Goal: Task Accomplishment & Management: Manage account settings

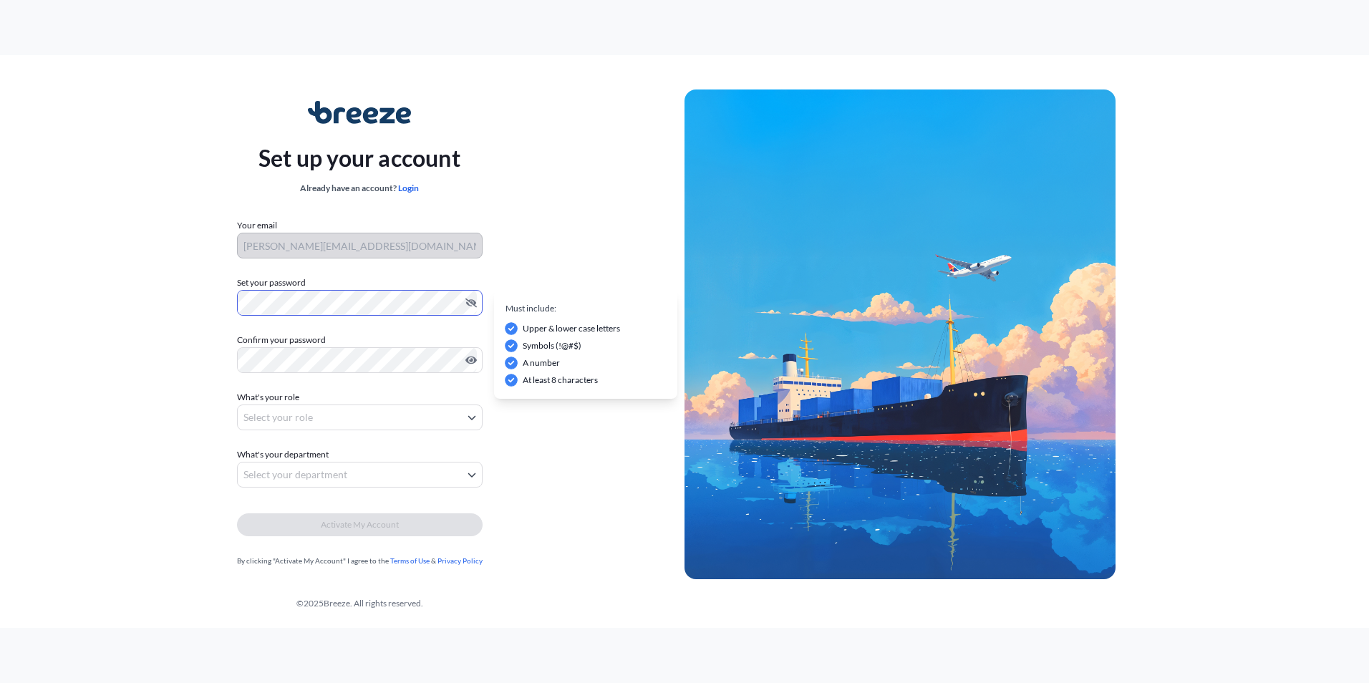
click at [199, 305] on div "Set up your account Already have an account? Login Your email k.simpson@amt-sa.…" at bounding box center [359, 334] width 650 height 524
click at [344, 422] on body "Set up your account Already have an account? Login Your email k.simpson@amt-sa.…" at bounding box center [684, 341] width 1369 height 683
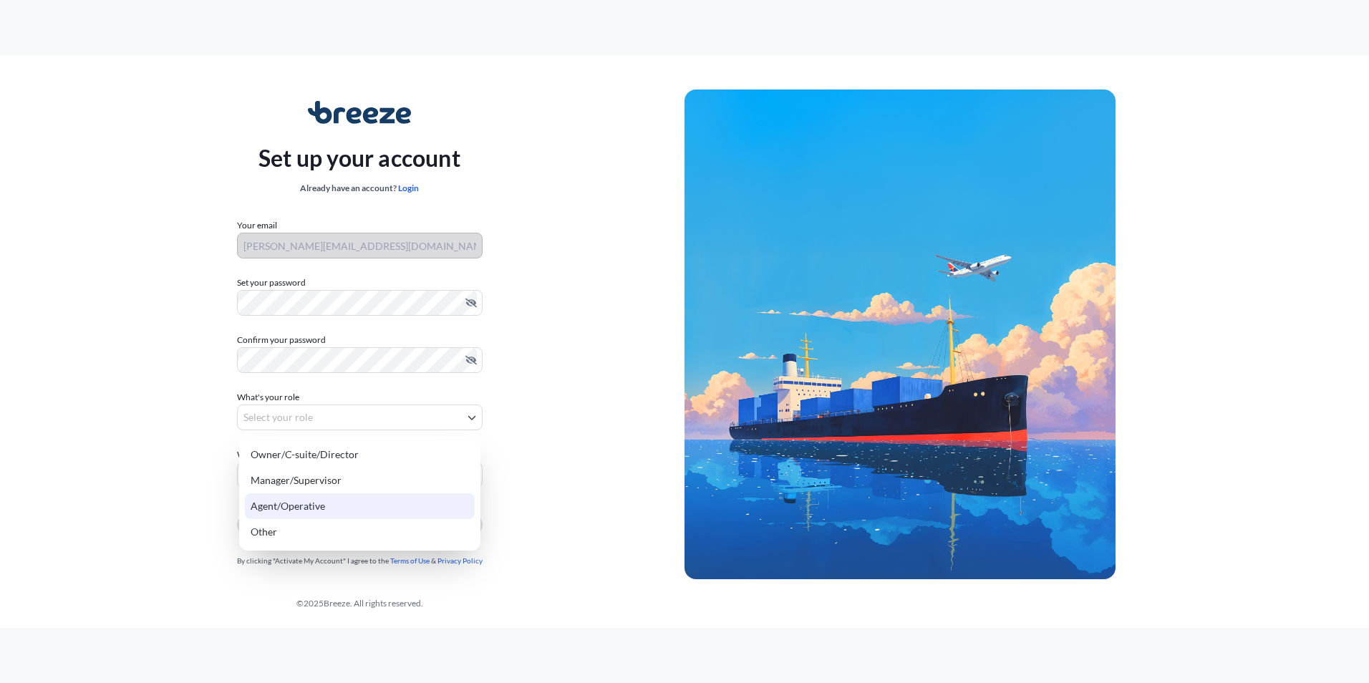
click at [329, 499] on div "Agent/Operative" at bounding box center [360, 506] width 230 height 26
select select "agent/operative"
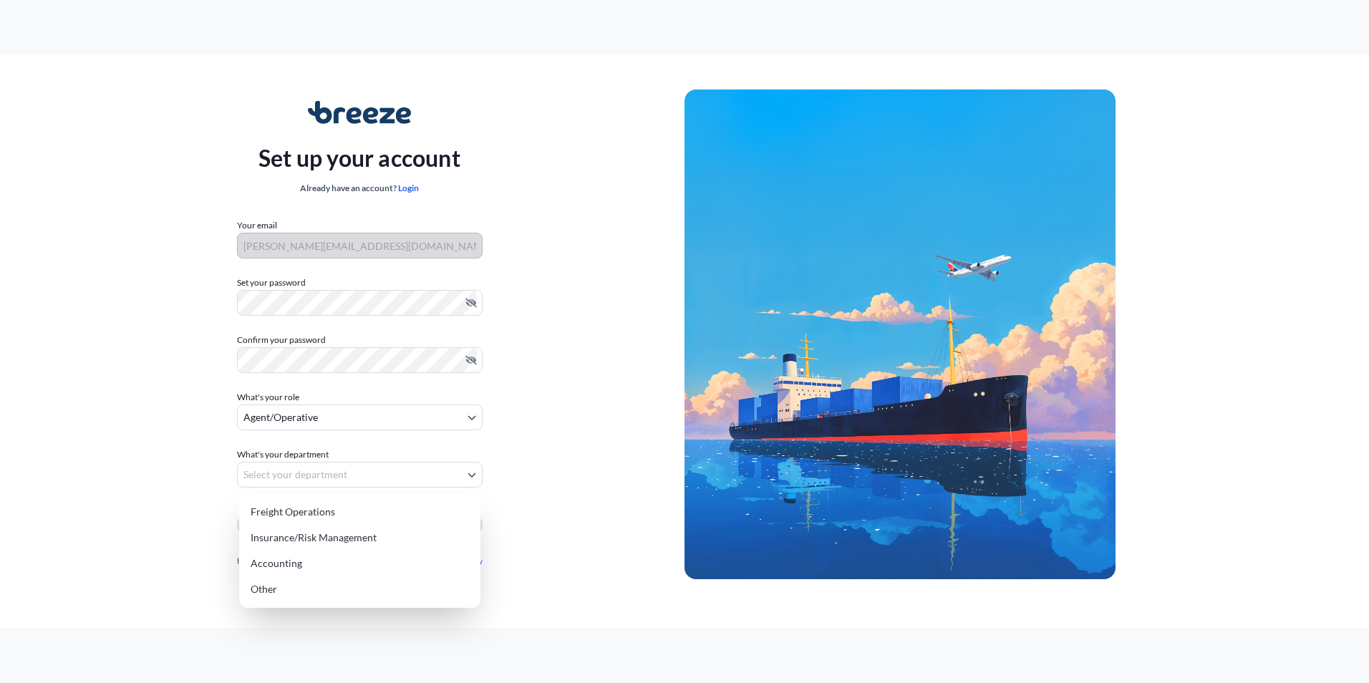
click at [349, 476] on body "Set up your account Already have an account? Login Your email k.simpson@amt-sa.…" at bounding box center [684, 341] width 1369 height 683
click at [332, 510] on div "Freight Operations" at bounding box center [360, 512] width 230 height 26
select select "freight operations"
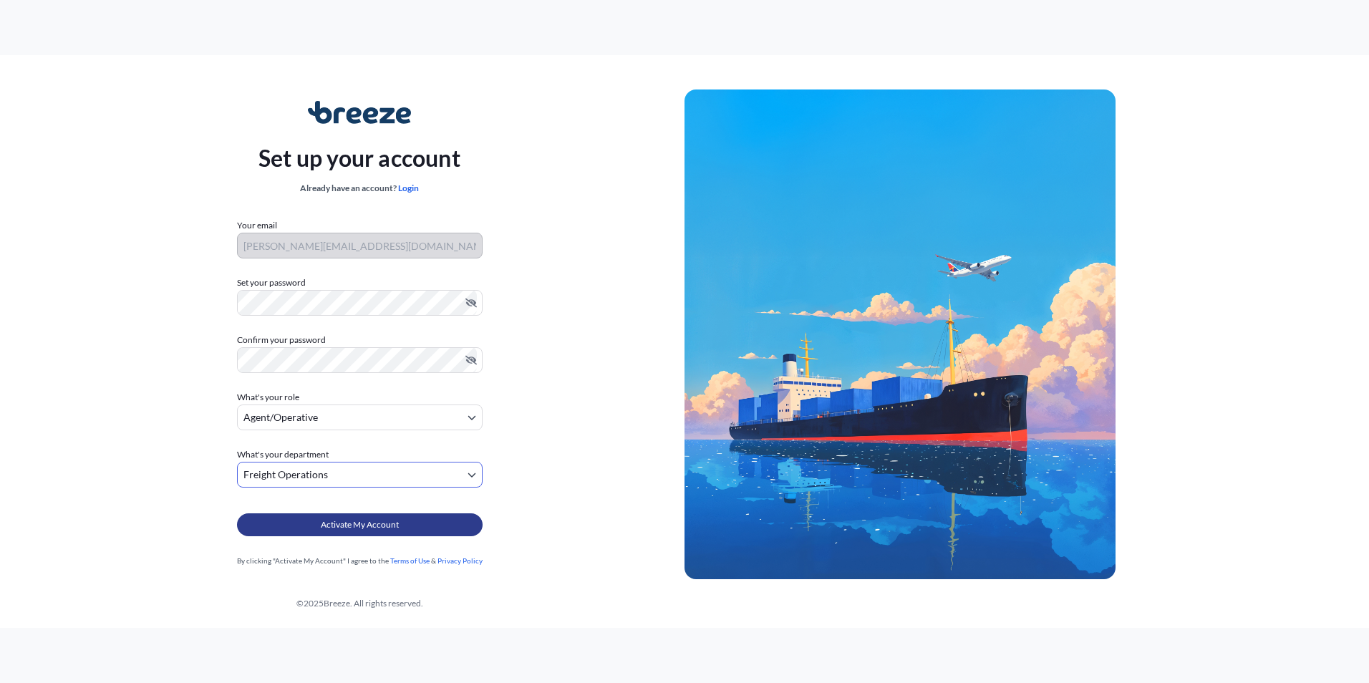
click at [445, 531] on button "Activate My Account" at bounding box center [360, 524] width 246 height 23
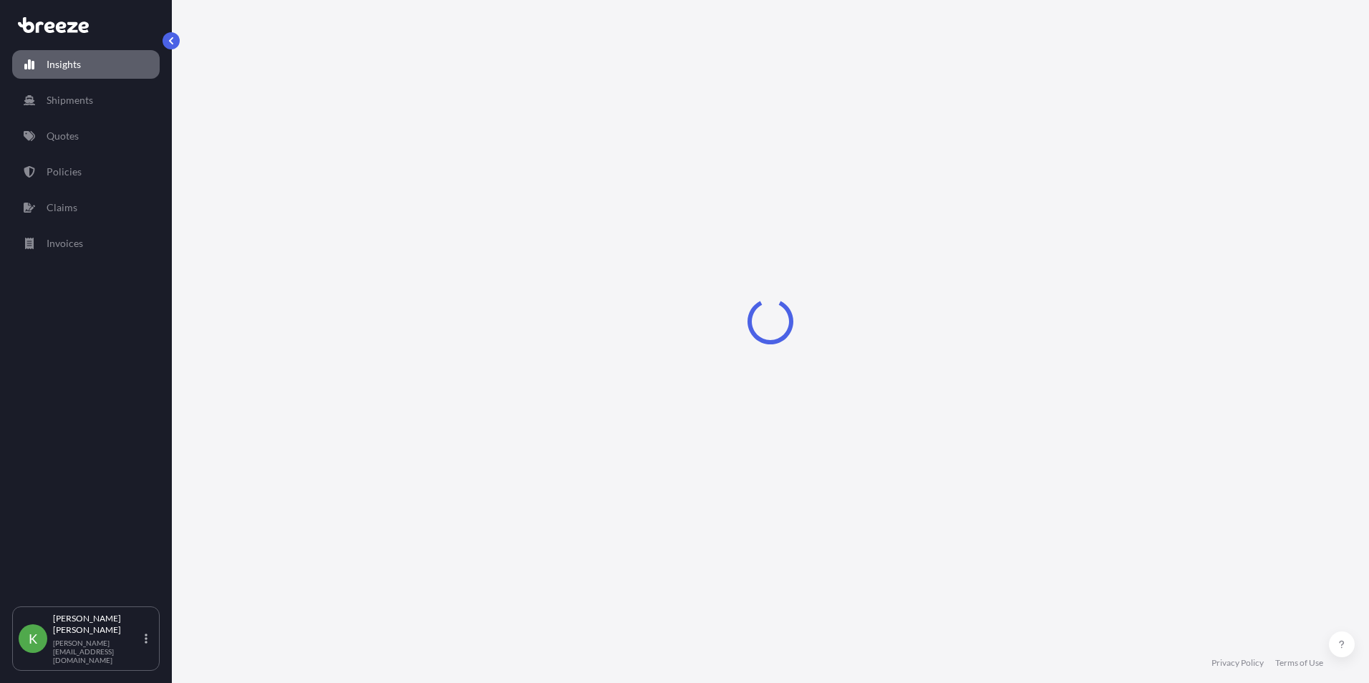
select select "2025"
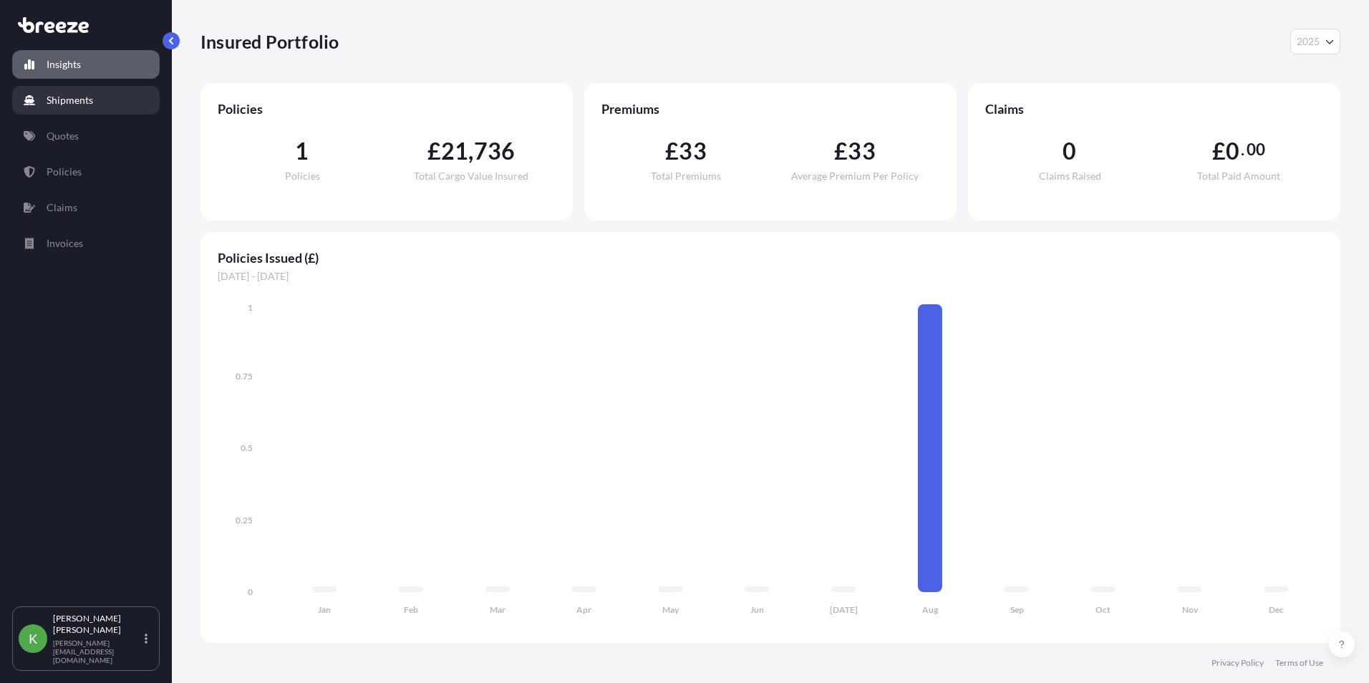
click at [89, 102] on p "Shipments" at bounding box center [70, 100] width 47 height 14
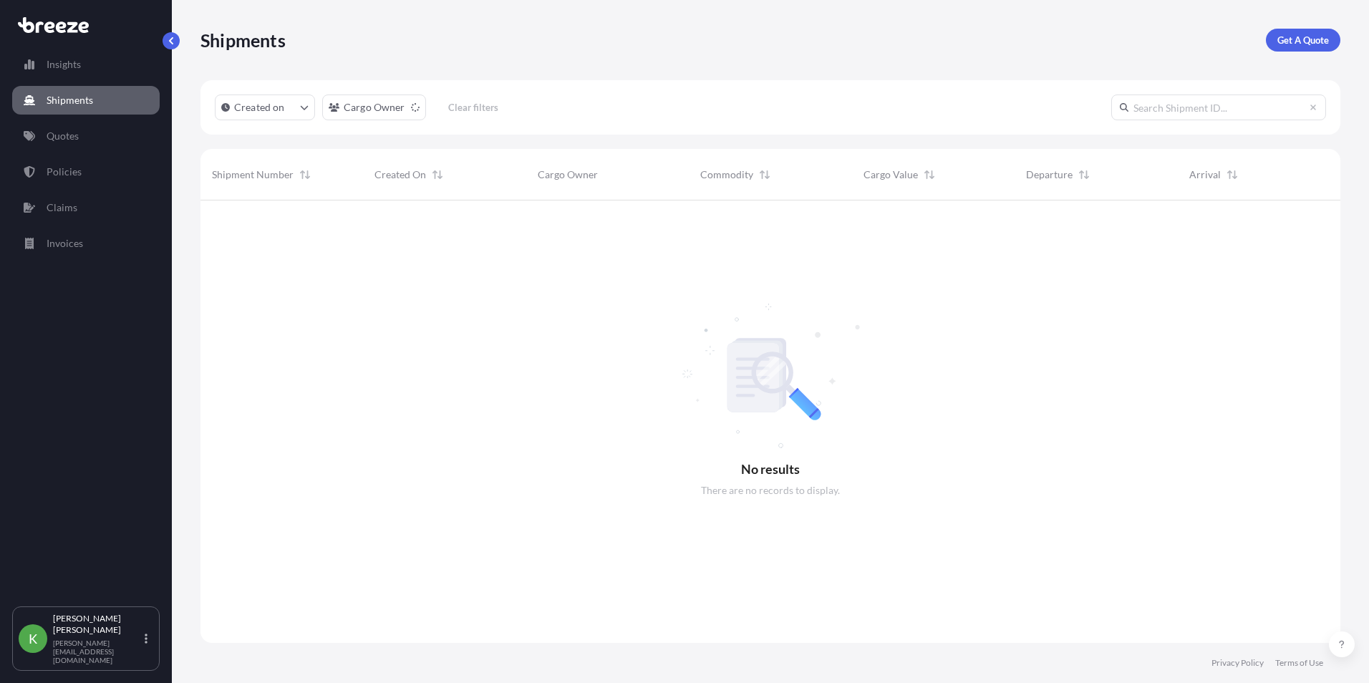
scroll to position [483, 1129]
click at [78, 77] on link "Insights" at bounding box center [86, 64] width 148 height 29
select select "2025"
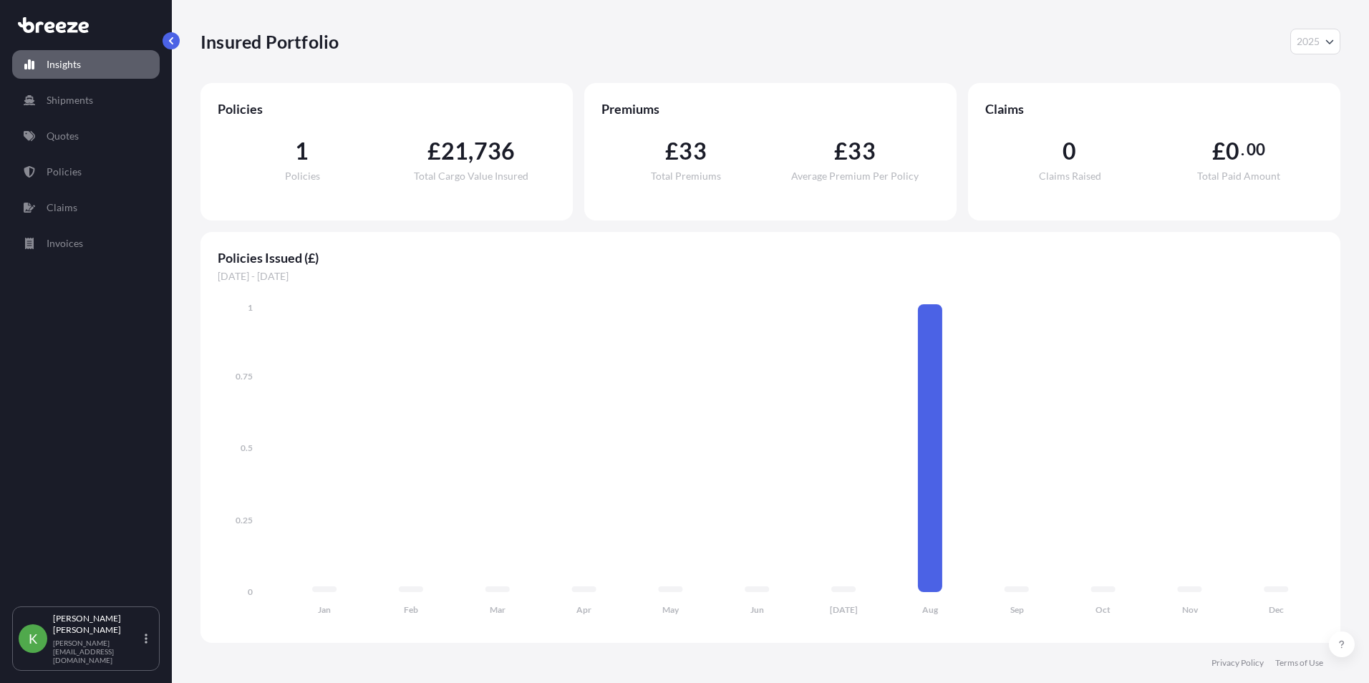
click at [311, 156] on div "1 Policies" at bounding box center [302, 161] width 169 height 42
click at [297, 152] on span "1" at bounding box center [302, 151] width 14 height 23
click at [98, 173] on link "Policies" at bounding box center [86, 172] width 148 height 29
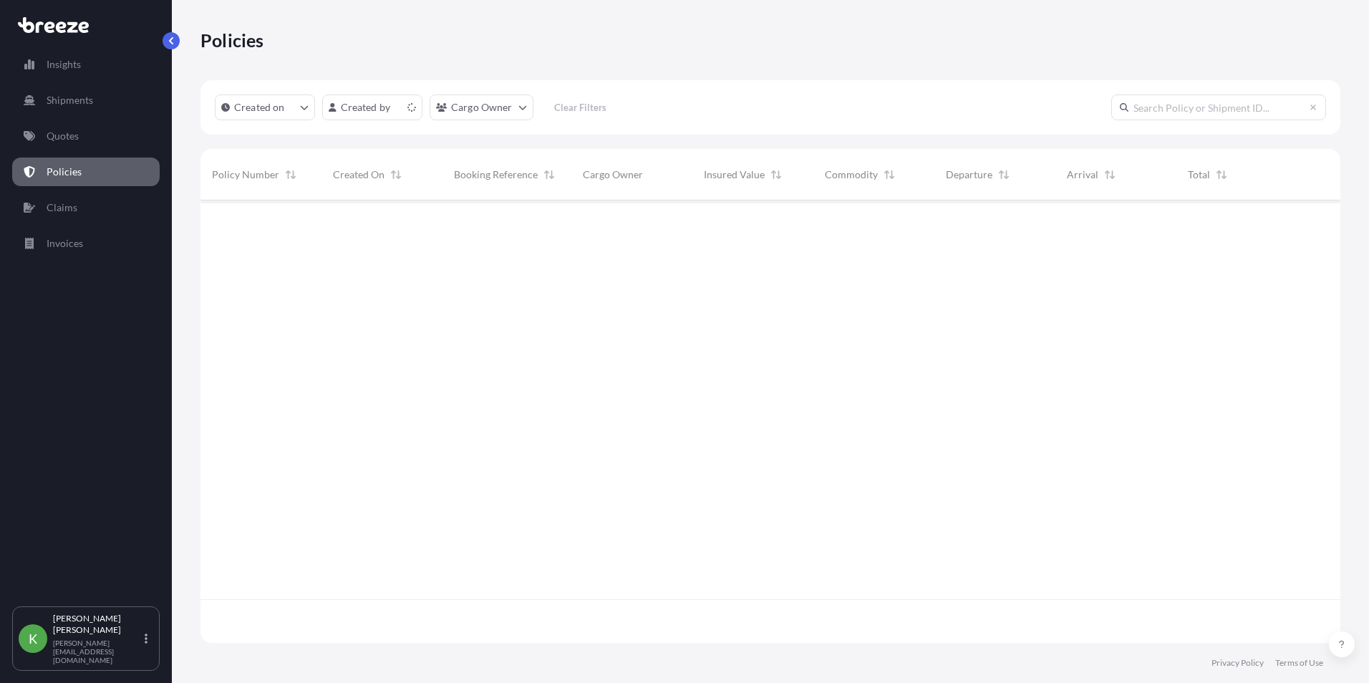
scroll to position [440, 1129]
click at [347, 226] on div "[PERSON_NAME]" at bounding box center [375, 231] width 84 height 11
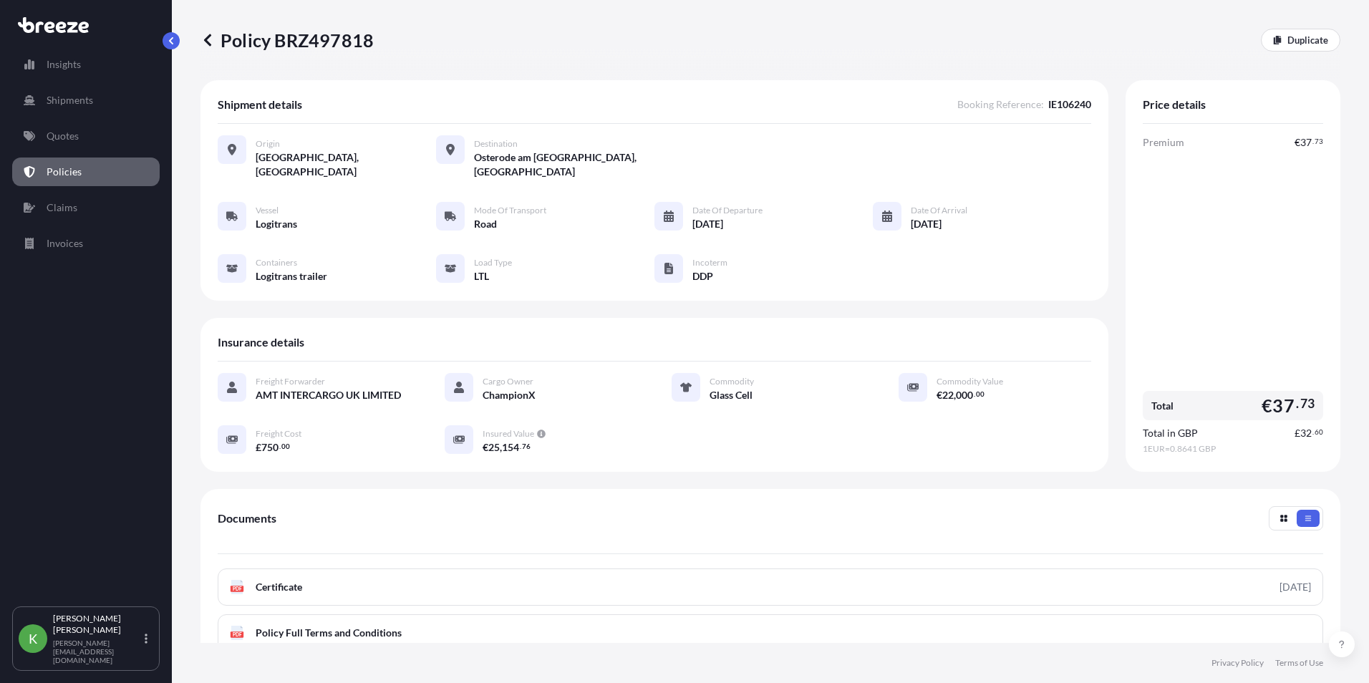
click at [77, 223] on div "Insights Shipments Quotes Policies Claims Invoices" at bounding box center [86, 321] width 148 height 569
click at [72, 216] on link "Claims" at bounding box center [86, 207] width 148 height 29
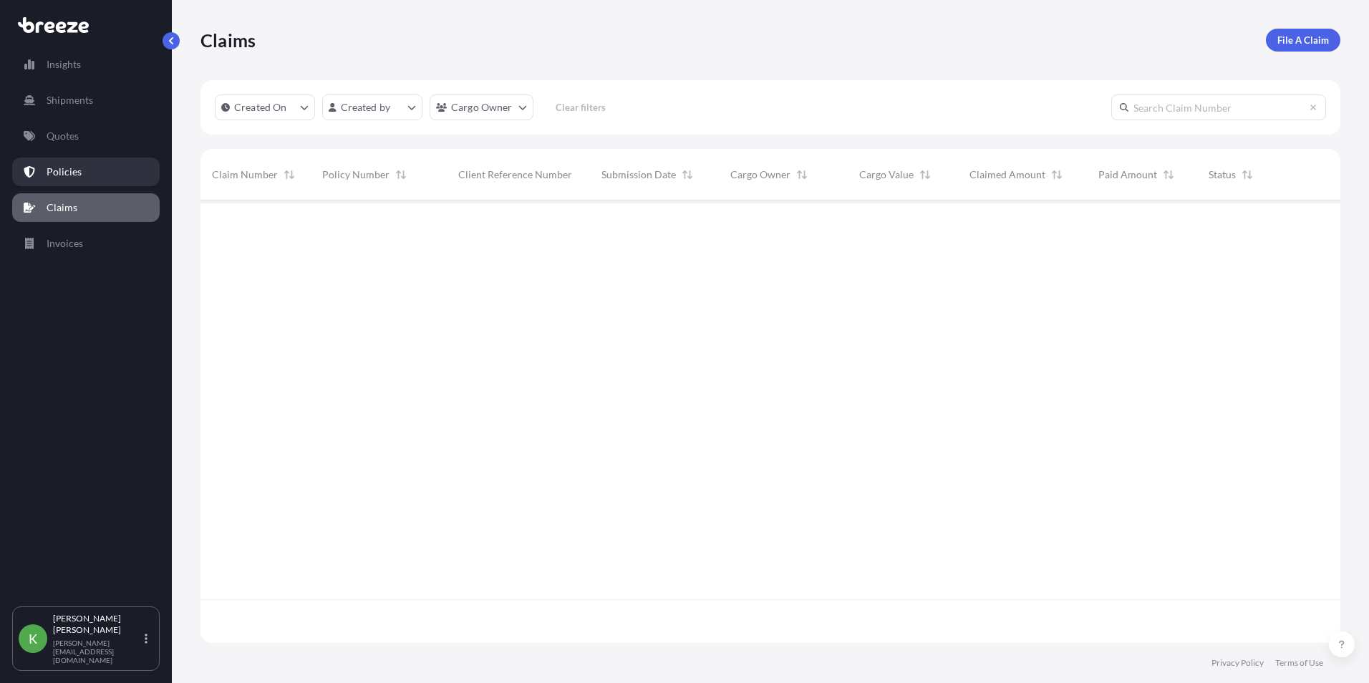
scroll to position [483, 1129]
click at [71, 180] on link "Policies" at bounding box center [86, 172] width 148 height 29
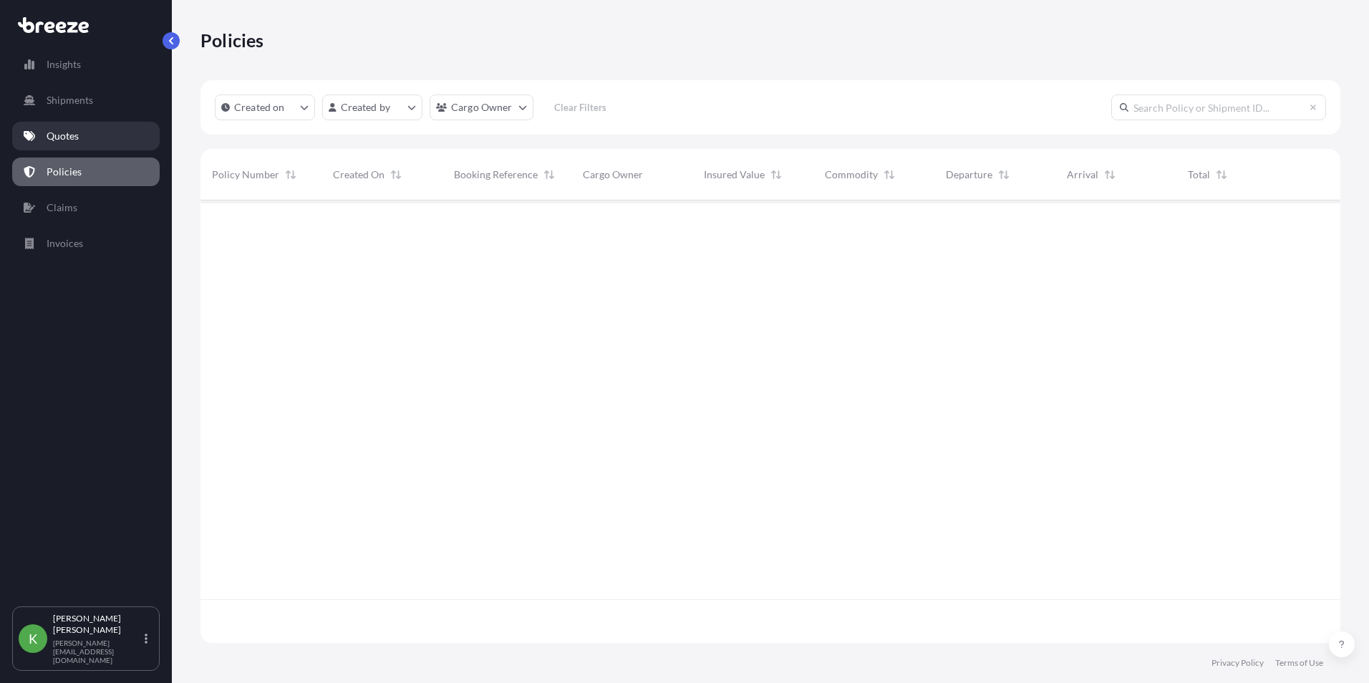
scroll to position [440, 1129]
click at [54, 74] on link "Insights" at bounding box center [86, 64] width 148 height 29
select select "2025"
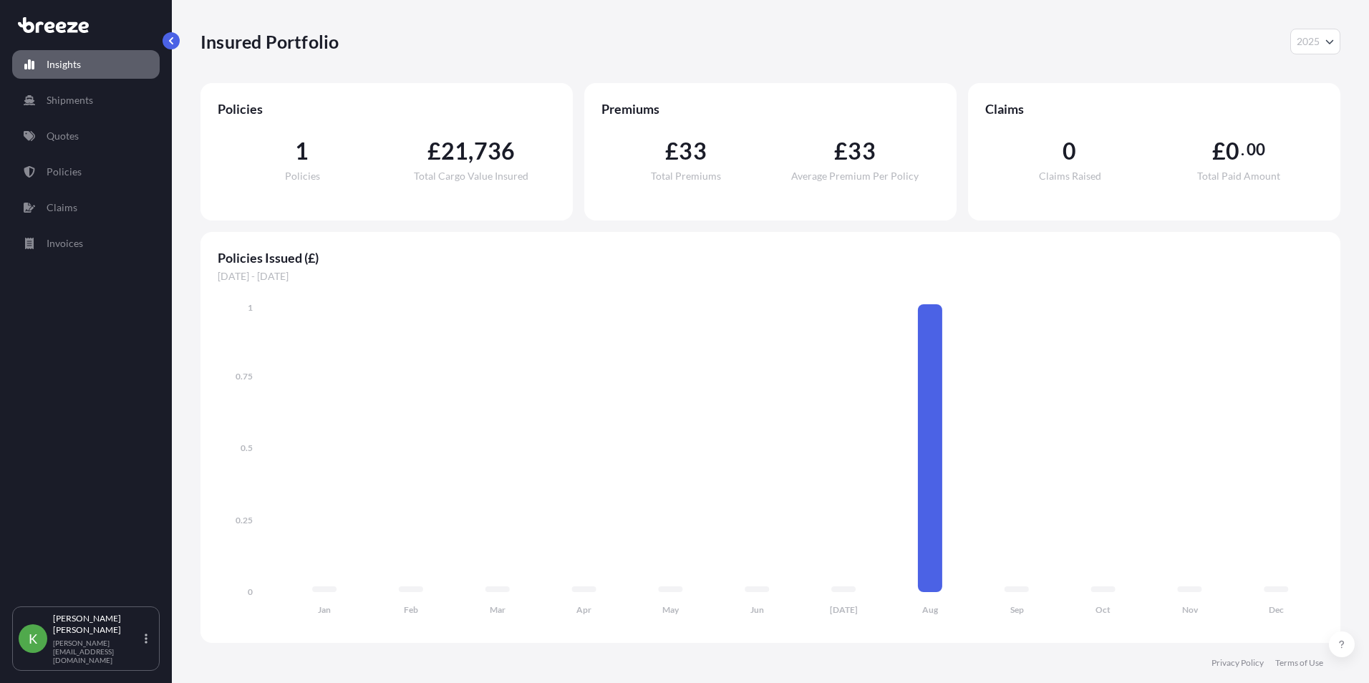
click at [99, 64] on link "Insights" at bounding box center [86, 64] width 148 height 29
